Goal: Check status: Check status

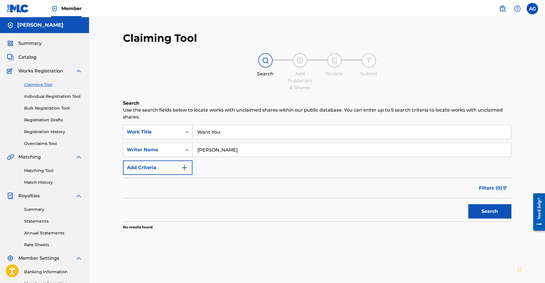
click at [487, 210] on button "Search" at bounding box center [489, 211] width 43 height 14
click at [260, 153] on input "[PERSON_NAME]" at bounding box center [351, 150] width 319 height 14
type input "A"
click at [490, 211] on button "Search" at bounding box center [489, 211] width 43 height 14
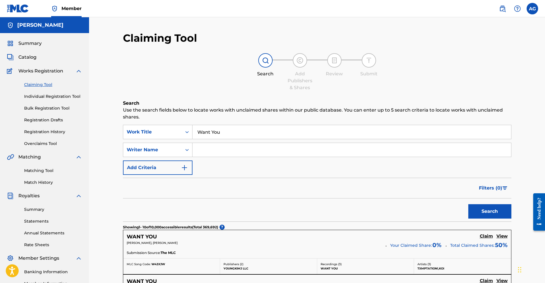
click at [48, 118] on link "Registration Drafts" at bounding box center [53, 120] width 58 height 6
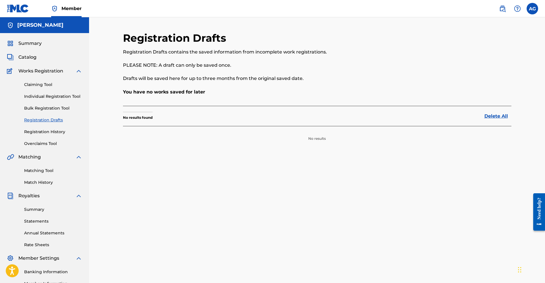
click at [53, 107] on link "Bulk Registration Tool" at bounding box center [53, 108] width 58 height 6
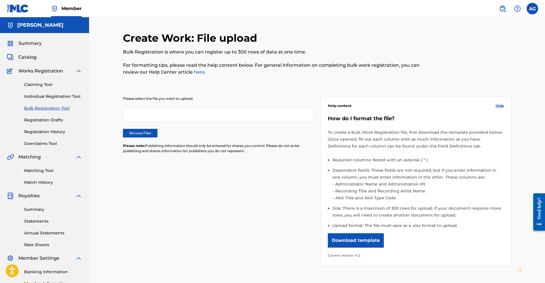
click at [53, 95] on link "Individual Registration Tool" at bounding box center [53, 96] width 58 height 6
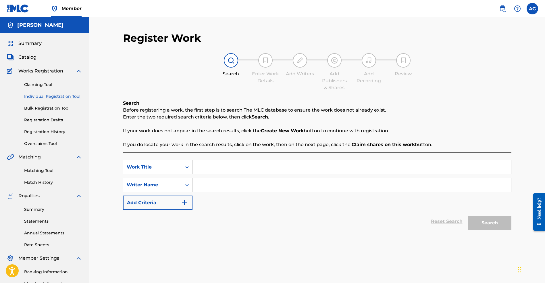
click at [51, 140] on div "Claiming Tool Individual Registration Tool Bulk Registration Tool Registration …" at bounding box center [44, 110] width 75 height 72
click at [52, 131] on link "Registration History" at bounding box center [53, 132] width 58 height 6
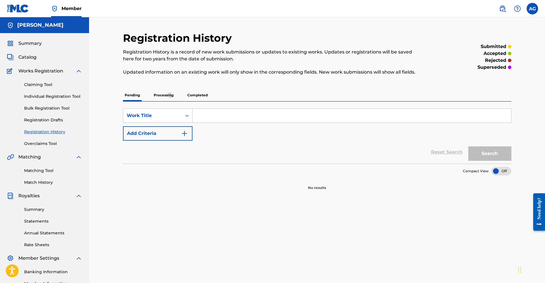
click at [169, 96] on p "Processing" at bounding box center [163, 95] width 23 height 12
click at [197, 93] on p "Completed" at bounding box center [198, 95] width 24 height 12
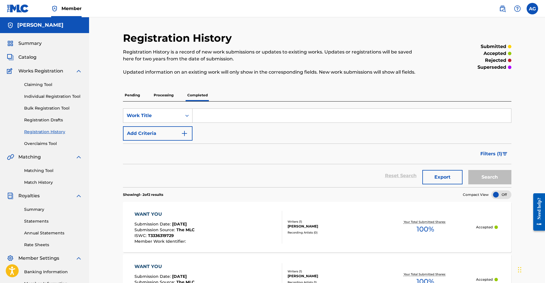
scroll to position [45, 0]
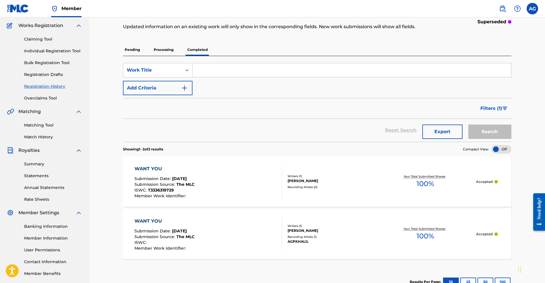
click at [156, 168] on div "WANT YOU" at bounding box center [164, 168] width 60 height 7
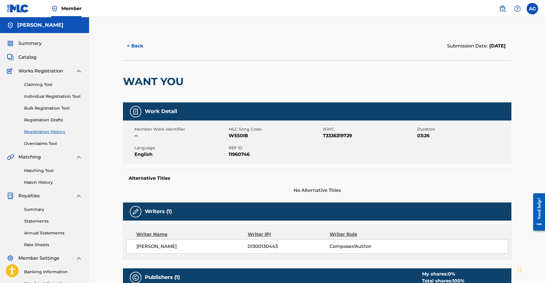
click at [129, 48] on button "< Back" at bounding box center [140, 46] width 34 height 14
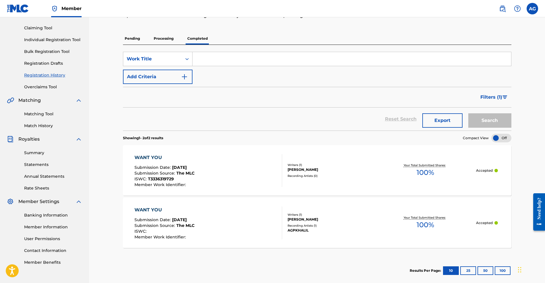
scroll to position [85, 0]
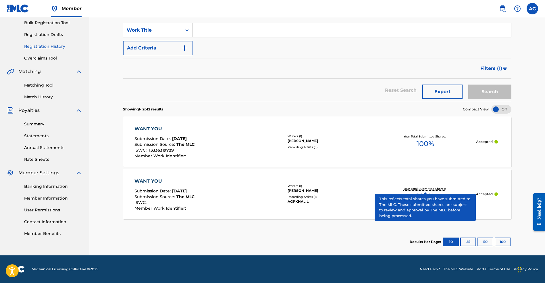
click at [431, 191] on span "100 %" at bounding box center [426, 196] width 18 height 10
